Goal: Information Seeking & Learning: Learn about a topic

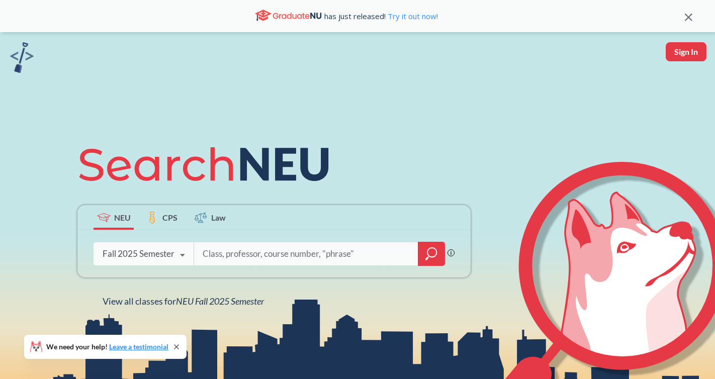
click at [428, 247] on icon "magnifying glass" at bounding box center [431, 254] width 12 height 14
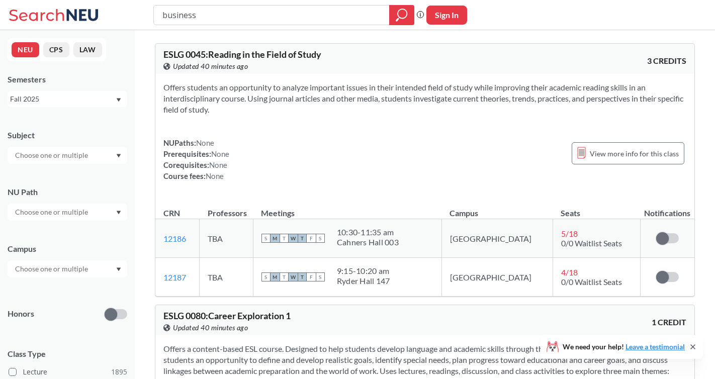
type input "business"
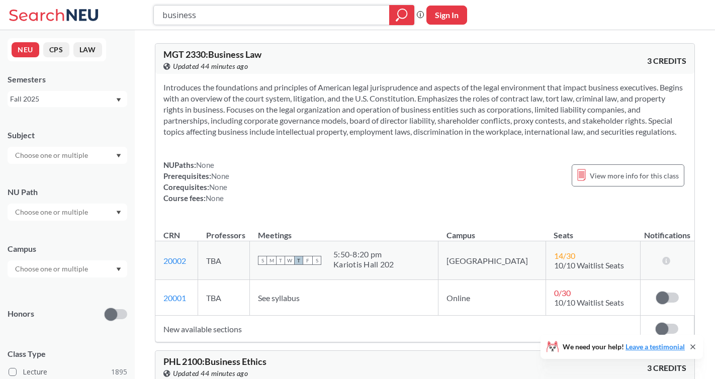
drag, startPoint x: 203, startPoint y: 17, endPoint x: 104, endPoint y: 17, distance: 99.0
click at [104, 17] on div "business Phrase search guarantees the exact search appears in the results. Ex. …" at bounding box center [357, 15] width 715 height 30
click at [208, 18] on input "business" at bounding box center [271, 15] width 221 height 17
type input "math"
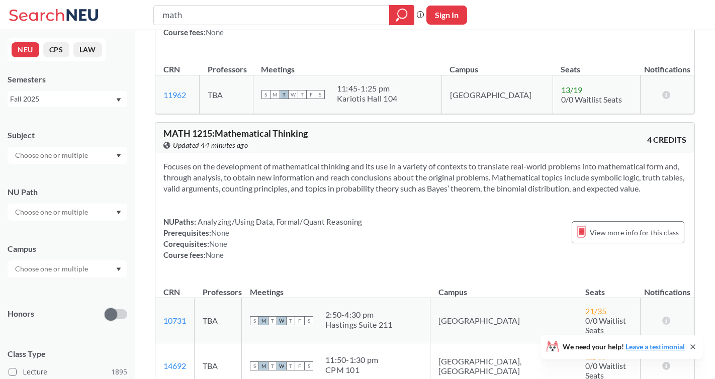
scroll to position [527, 0]
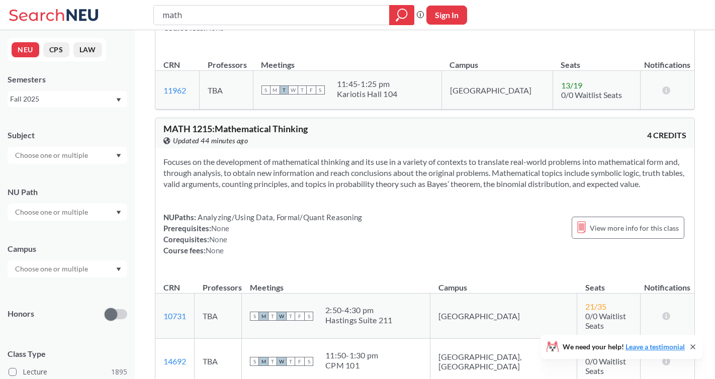
drag, startPoint x: 191, startPoint y: 16, endPoint x: 118, endPoint y: 16, distance: 73.4
click at [118, 16] on div "math Phrase search guarantees the exact search appears in the results. Ex. If y…" at bounding box center [357, 15] width 715 height 30
type input "math thinking"
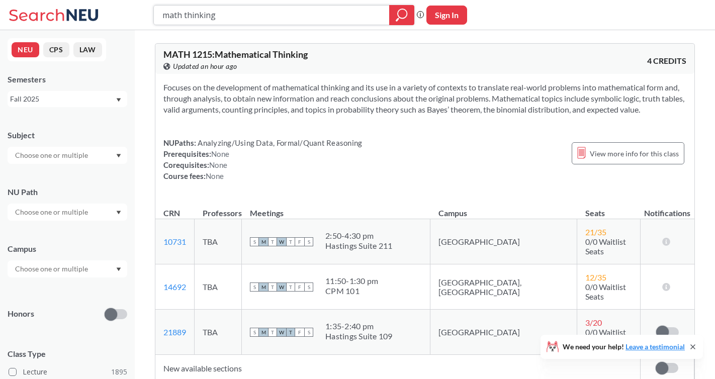
click at [258, 14] on input "math thinking" at bounding box center [271, 15] width 221 height 17
type input "fundies"
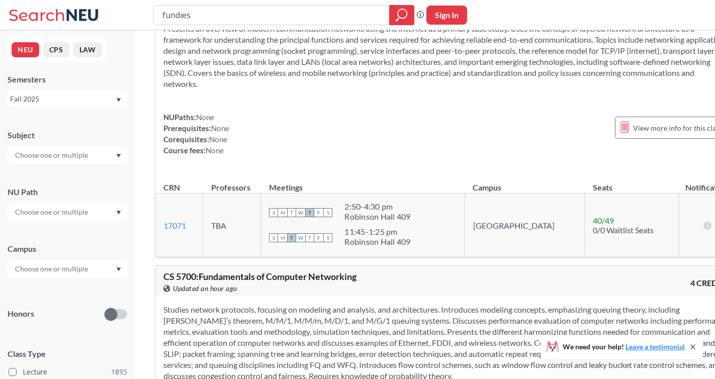
scroll to position [75, 0]
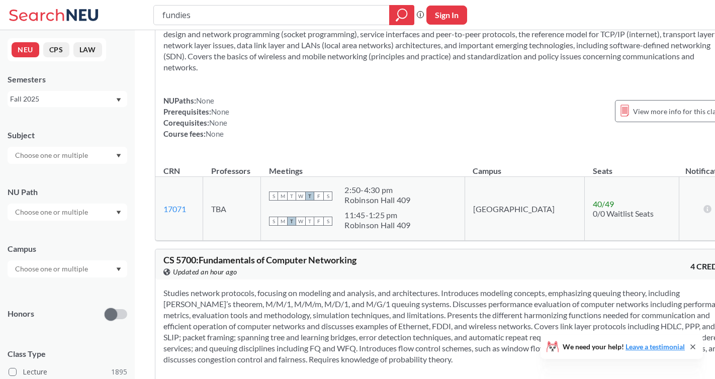
type input "fundies 1"
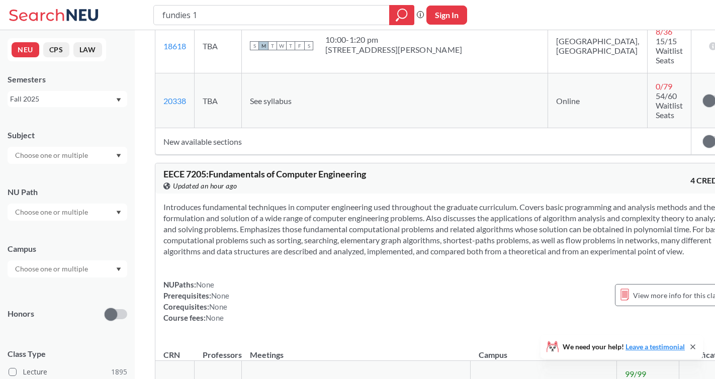
scroll to position [209, 0]
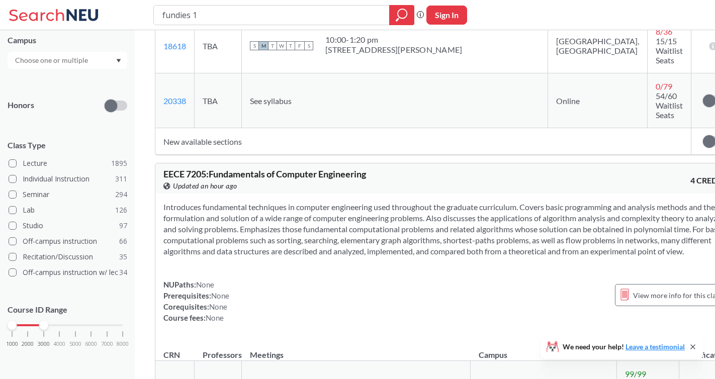
drag, startPoint x: 124, startPoint y: 325, endPoint x: 42, endPoint y: 327, distance: 81.4
click at [42, 327] on div at bounding box center [43, 325] width 9 height 9
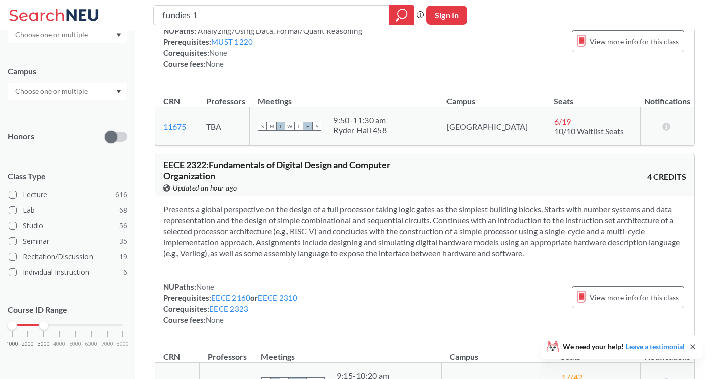
scroll to position [186, 0]
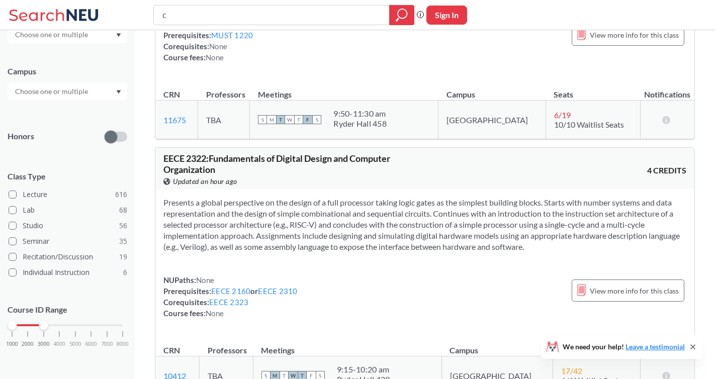
type input "cs"
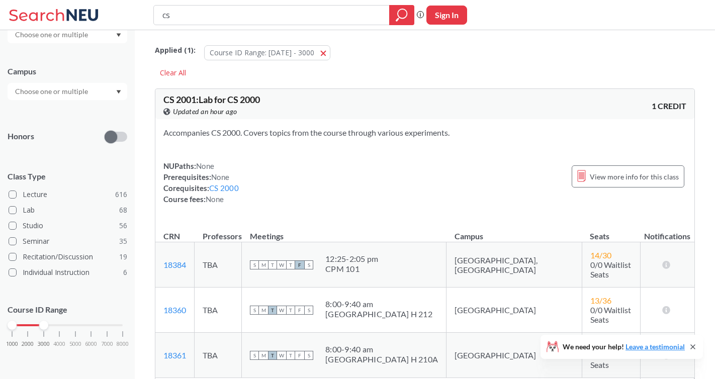
scroll to position [18, 0]
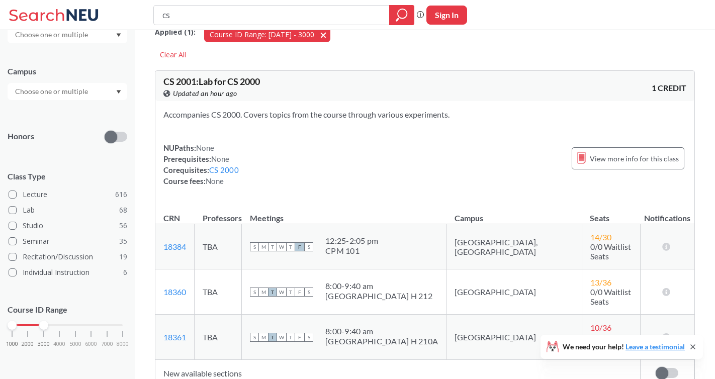
click at [314, 37] on button "Course ID Range: [DATE] - 3000 [DATE] - 3000" at bounding box center [267, 34] width 126 height 15
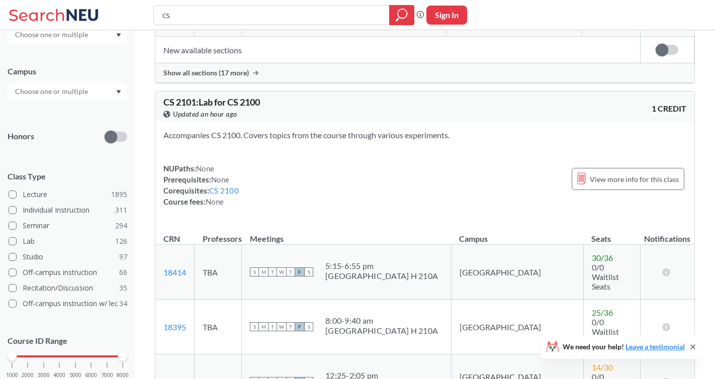
scroll to position [297, 0]
click at [187, 7] on input "cs" at bounding box center [271, 15] width 221 height 17
click at [190, 13] on input "cs" at bounding box center [271, 15] width 221 height 17
type input "c"
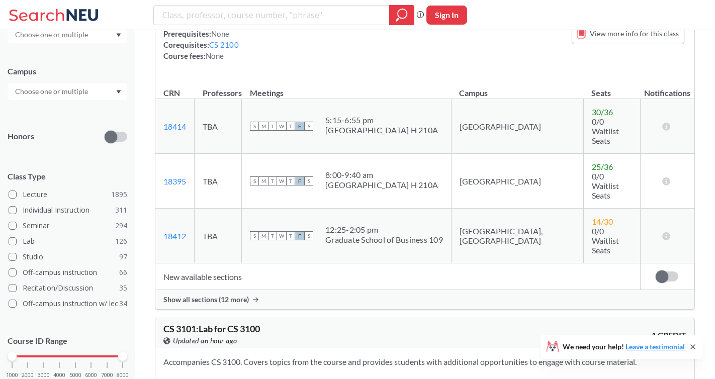
scroll to position [449, 0]
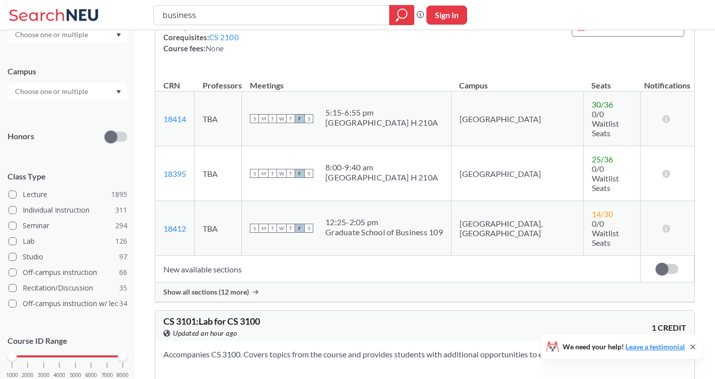
type input "business"
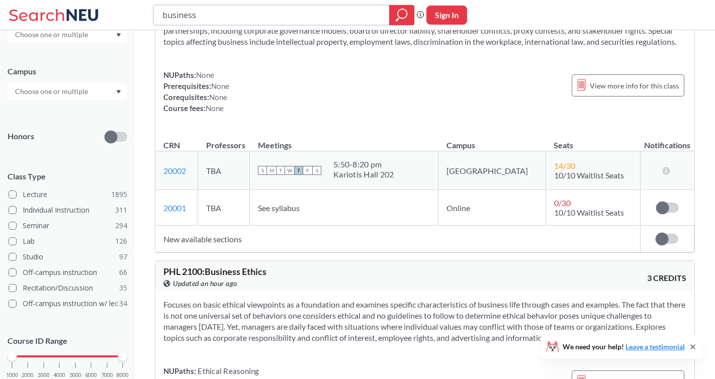
scroll to position [108, 0]
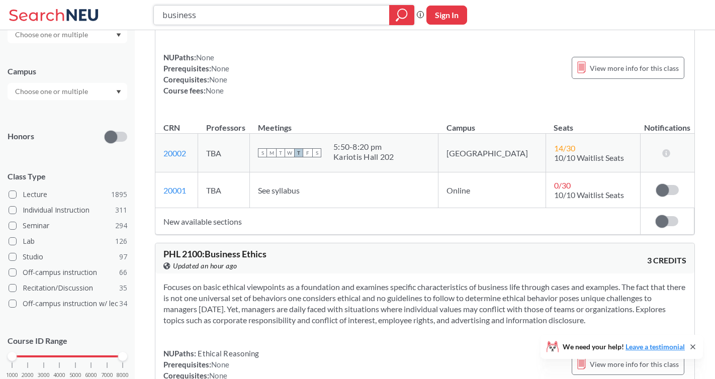
drag, startPoint x: 236, startPoint y: 17, endPoint x: 142, endPoint y: 17, distance: 94.0
click at [142, 17] on div "business Phrase search guarantees the exact search appears in the results. Ex. …" at bounding box center [357, 15] width 715 height 30
drag, startPoint x: 12, startPoint y: 355, endPoint x: 91, endPoint y: 356, distance: 79.4
click at [91, 349] on div at bounding box center [90, 356] width 9 height 9
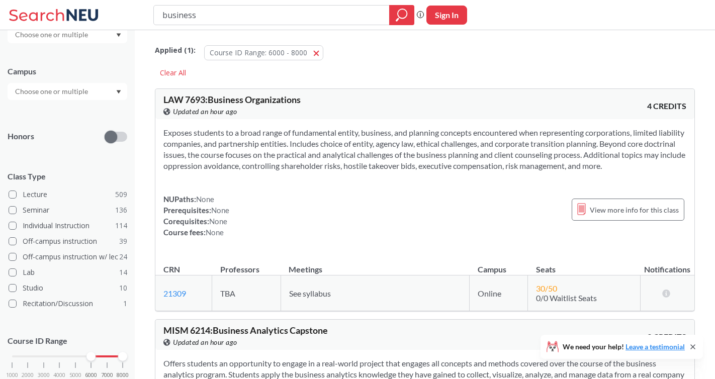
drag, startPoint x: 220, startPoint y: 16, endPoint x: 148, endPoint y: 15, distance: 71.9
click at [148, 15] on div "business Phrase search guarantees the exact search appears in the results. Ex. …" at bounding box center [357, 15] width 715 height 30
type input "electrical"
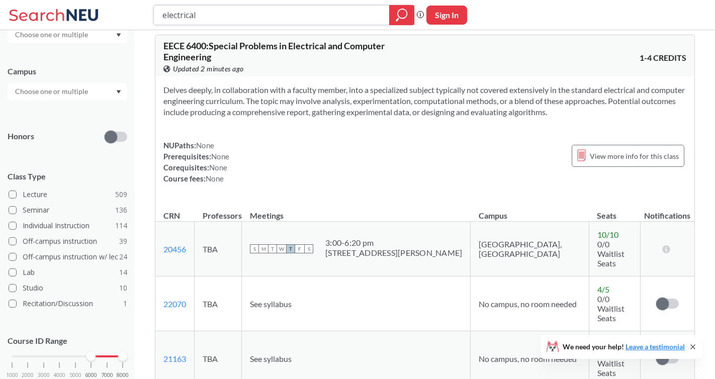
scroll to position [16, 0]
